Goal: Transaction & Acquisition: Purchase product/service

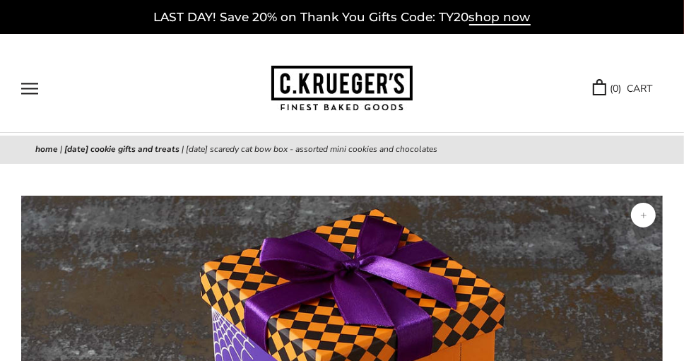
click at [26, 87] on button "Open navigation" at bounding box center [29, 89] width 17 height 12
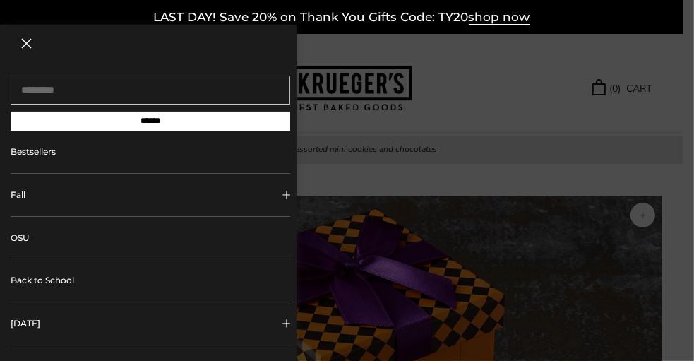
scroll to position [71, 0]
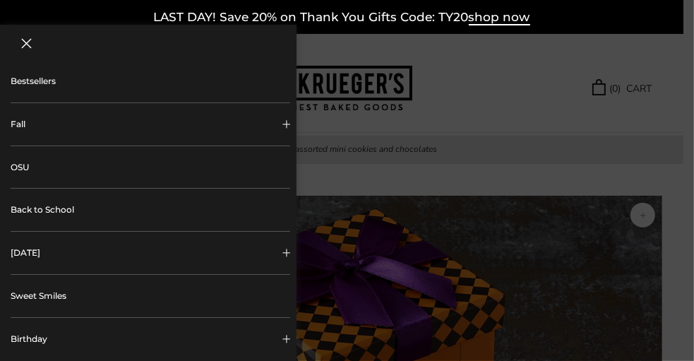
click at [282, 252] on span "Collapsible block button" at bounding box center [286, 253] width 8 height 8
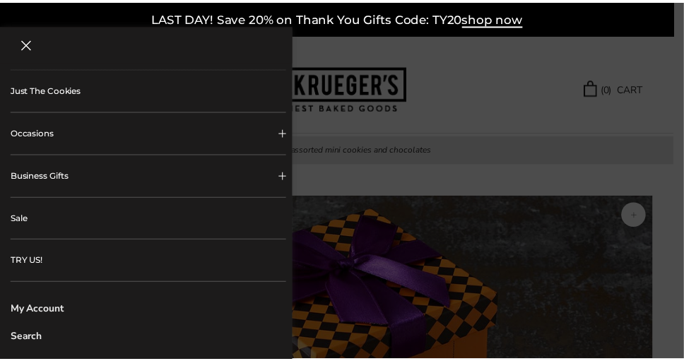
scroll to position [715, 0]
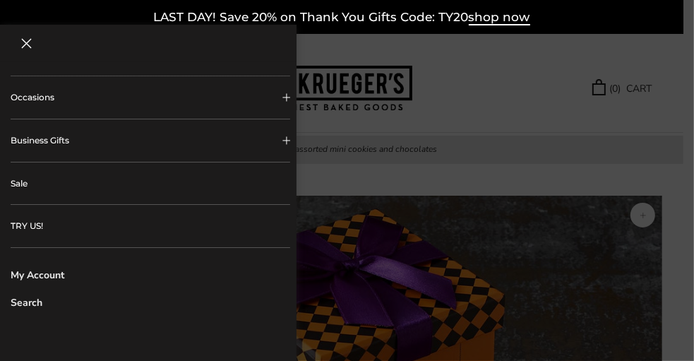
click at [519, 114] on div at bounding box center [347, 180] width 694 height 361
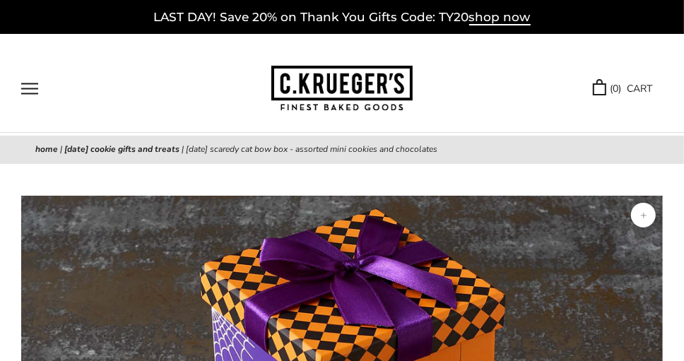
click at [25, 92] on button "Open navigation" at bounding box center [29, 89] width 17 height 12
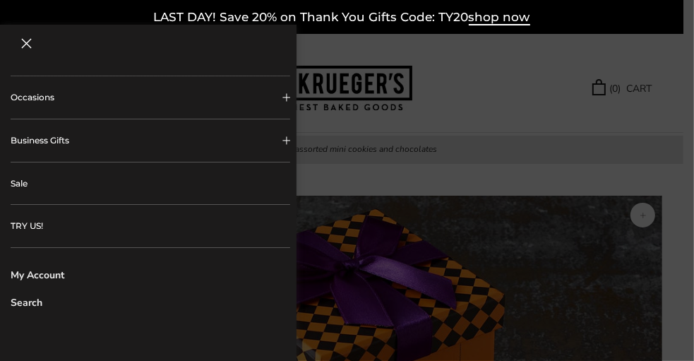
click at [65, 56] on header at bounding box center [148, 43] width 297 height 37
click at [21, 43] on button "Close navigation" at bounding box center [26, 43] width 11 height 11
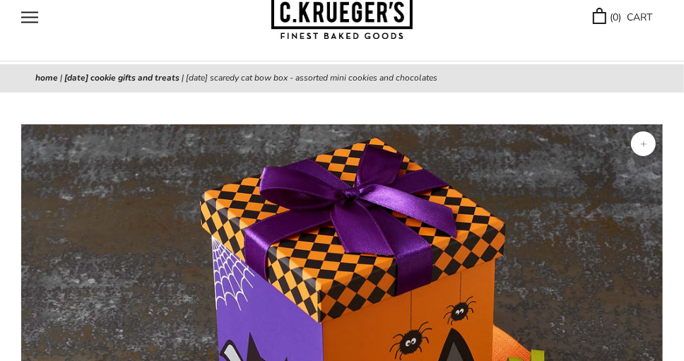
scroll to position [0, 0]
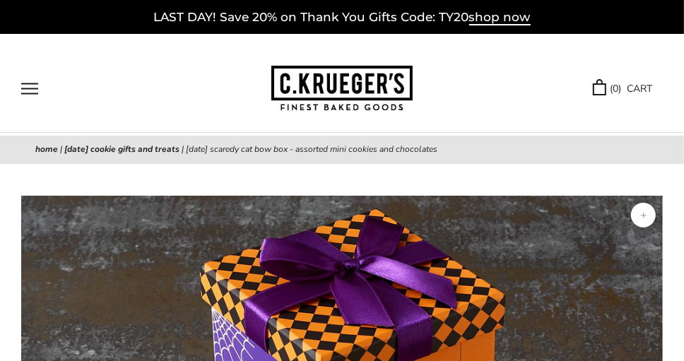
click at [136, 149] on link "[DATE] Cookie Gifts and Treats" at bounding box center [121, 148] width 115 height 11
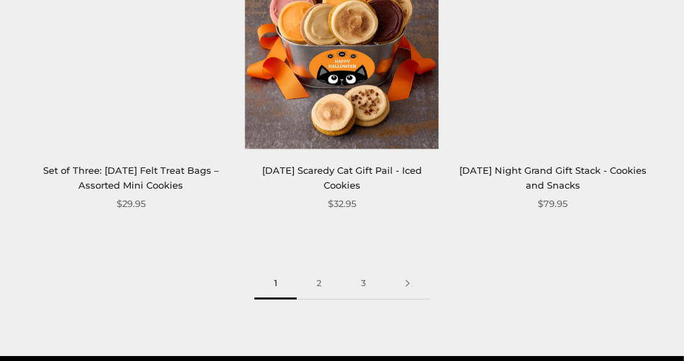
scroll to position [2401, 0]
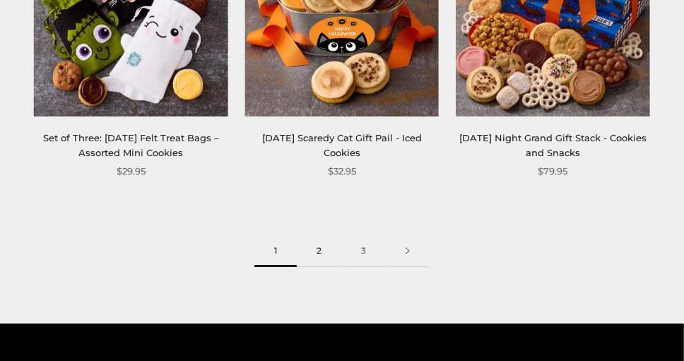
click at [323, 249] on link "2" at bounding box center [319, 251] width 44 height 32
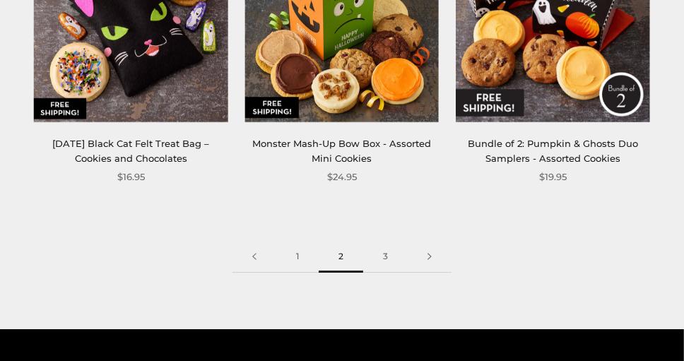
scroll to position [2401, 0]
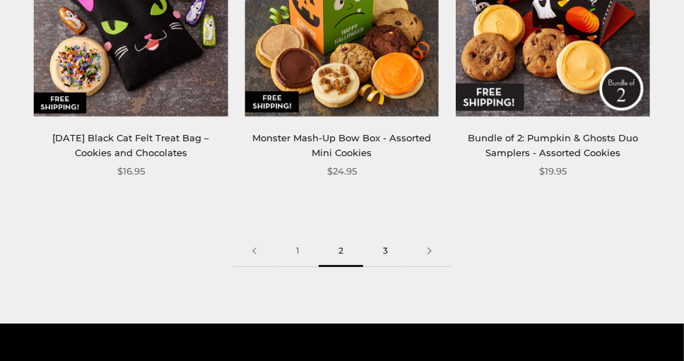
click at [382, 250] on link "3" at bounding box center [385, 251] width 44 height 32
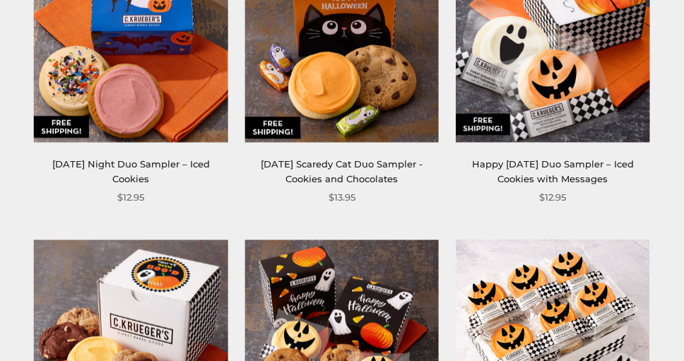
scroll to position [565, 0]
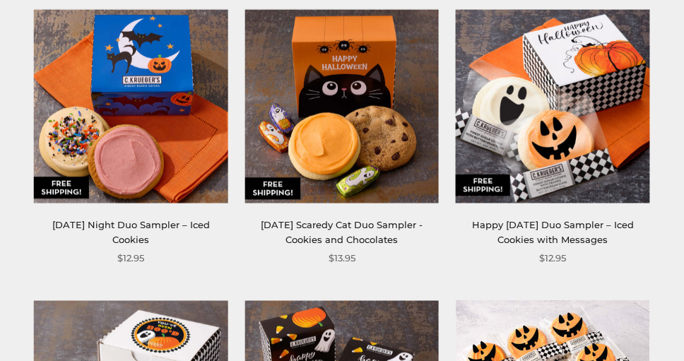
click at [142, 74] on img at bounding box center [131, 106] width 194 height 194
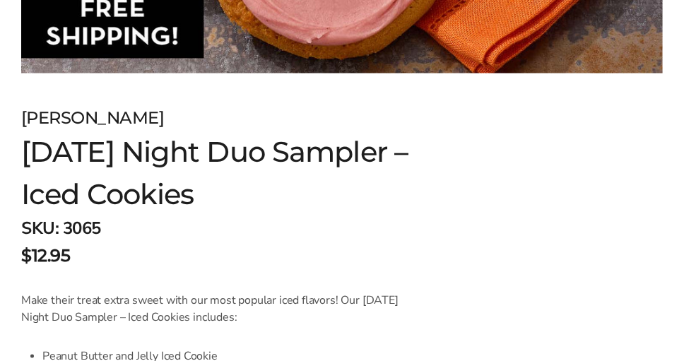
scroll to position [565, 0]
